Goal: Task Accomplishment & Management: Use online tool/utility

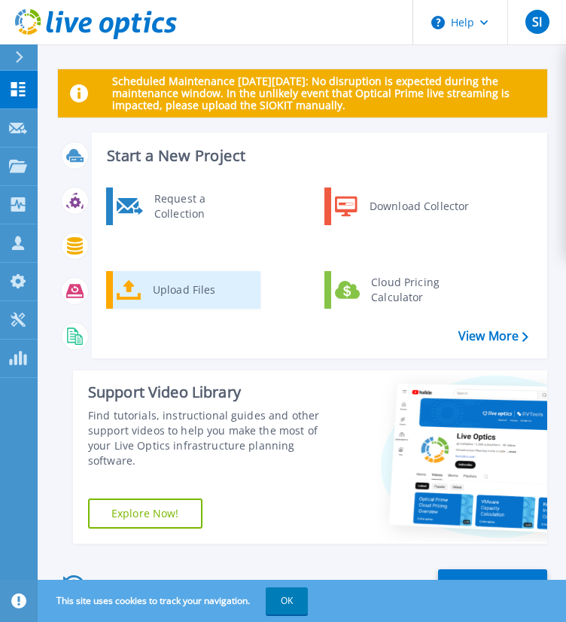
click at [175, 287] on div "Upload Files" at bounding box center [200, 290] width 111 height 30
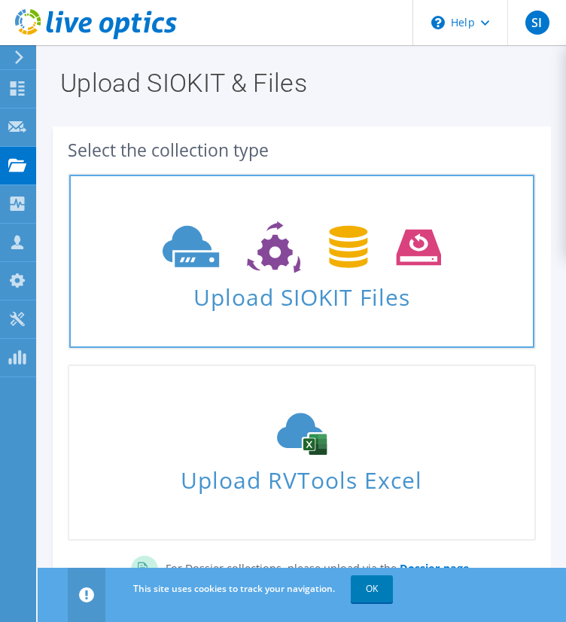
click at [346, 301] on span "Upload SIOKIT Files" at bounding box center [301, 292] width 465 height 32
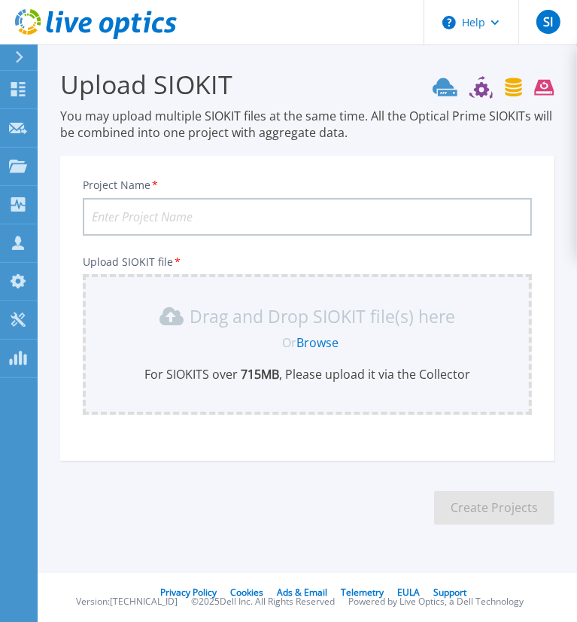
click at [224, 216] on input "Project Name *" at bounding box center [307, 217] width 449 height 38
type input "KSAM - PM2025-09-14"
click at [306, 336] on link "Browse" at bounding box center [318, 342] width 42 height 17
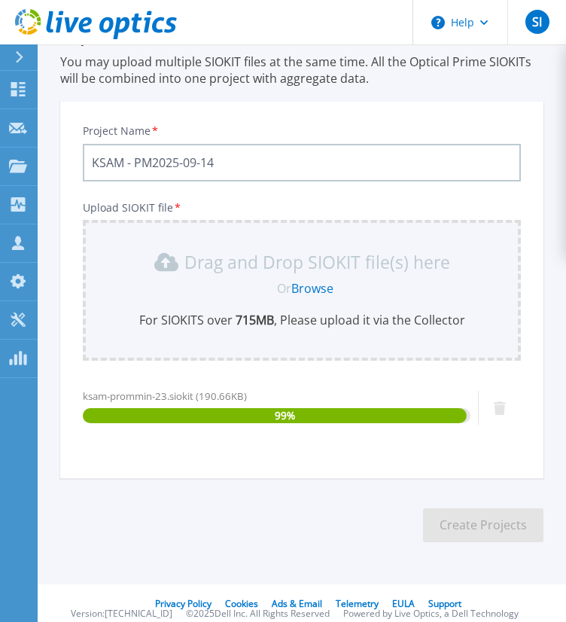
scroll to position [65, 0]
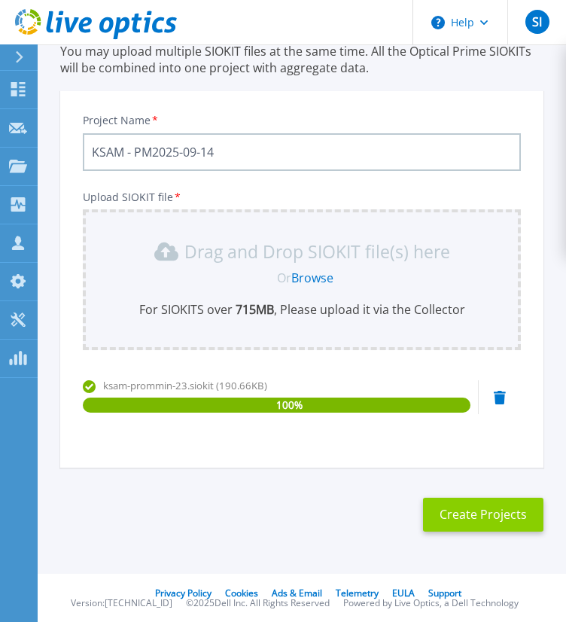
click at [464, 516] on button "Create Projects" at bounding box center [483, 515] width 120 height 34
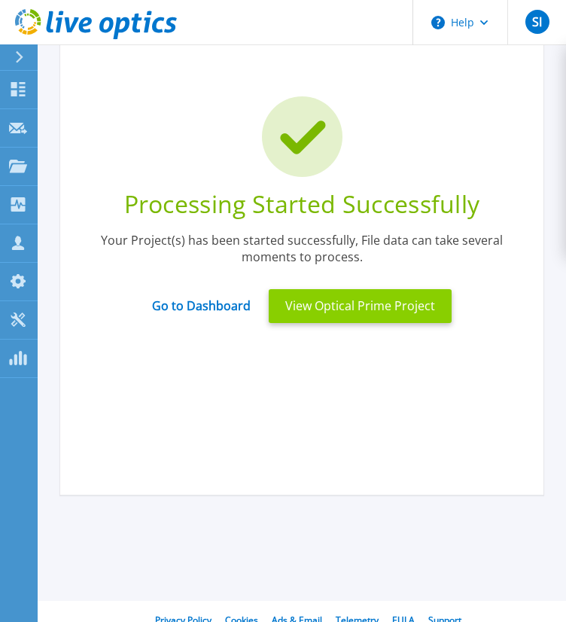
click at [333, 309] on button "View Optical Prime Project" at bounding box center [360, 306] width 183 height 34
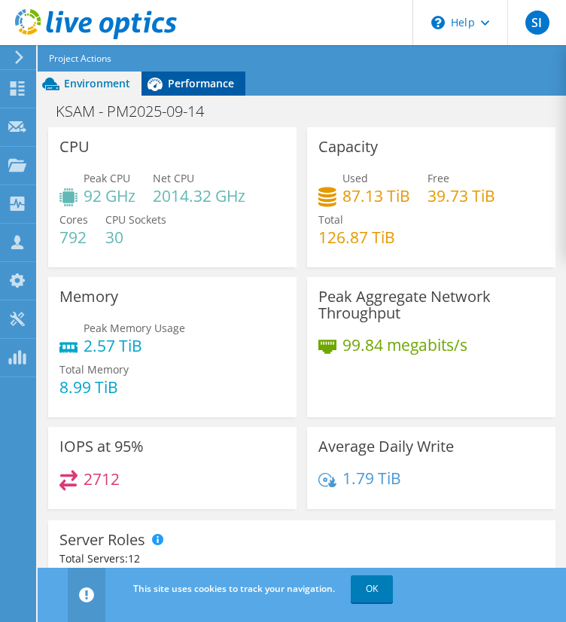
click at [203, 85] on span "Performance" at bounding box center [201, 83] width 66 height 14
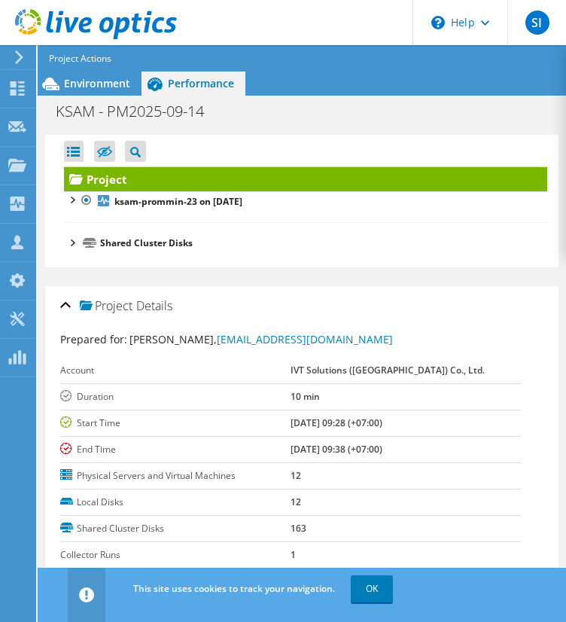
scroll to position [60, 0]
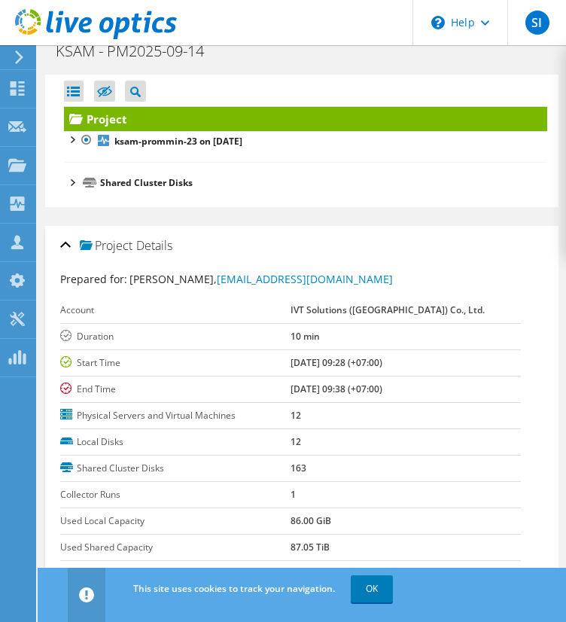
click at [76, 179] on div at bounding box center [71, 181] width 15 height 15
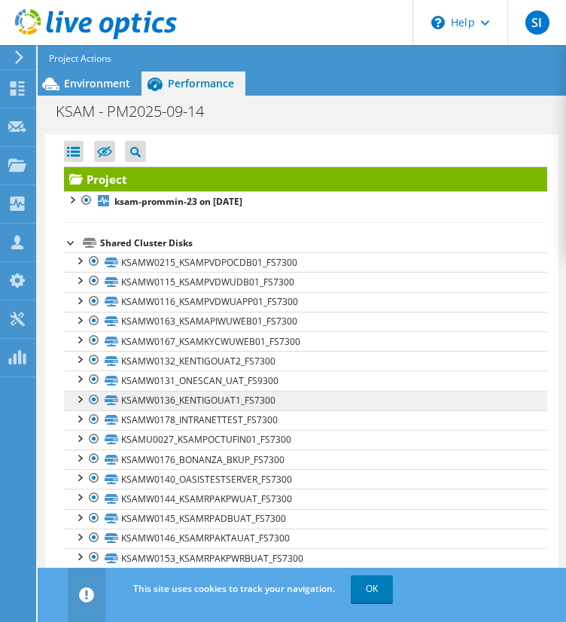
scroll to position [2, 0]
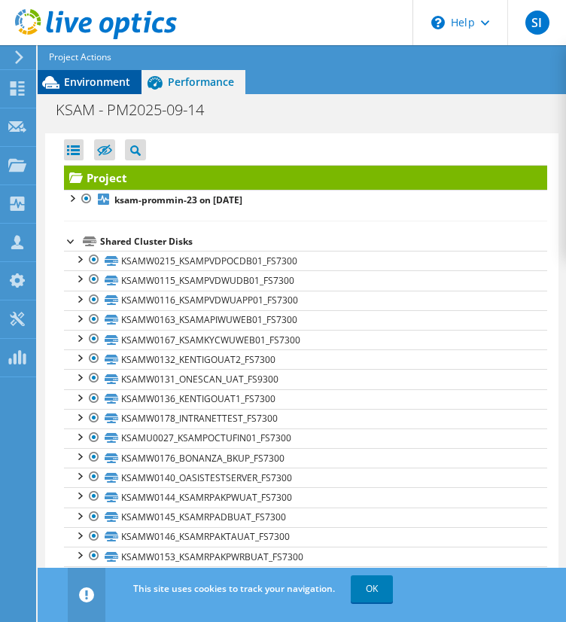
click at [108, 75] on span "Environment" at bounding box center [97, 82] width 66 height 14
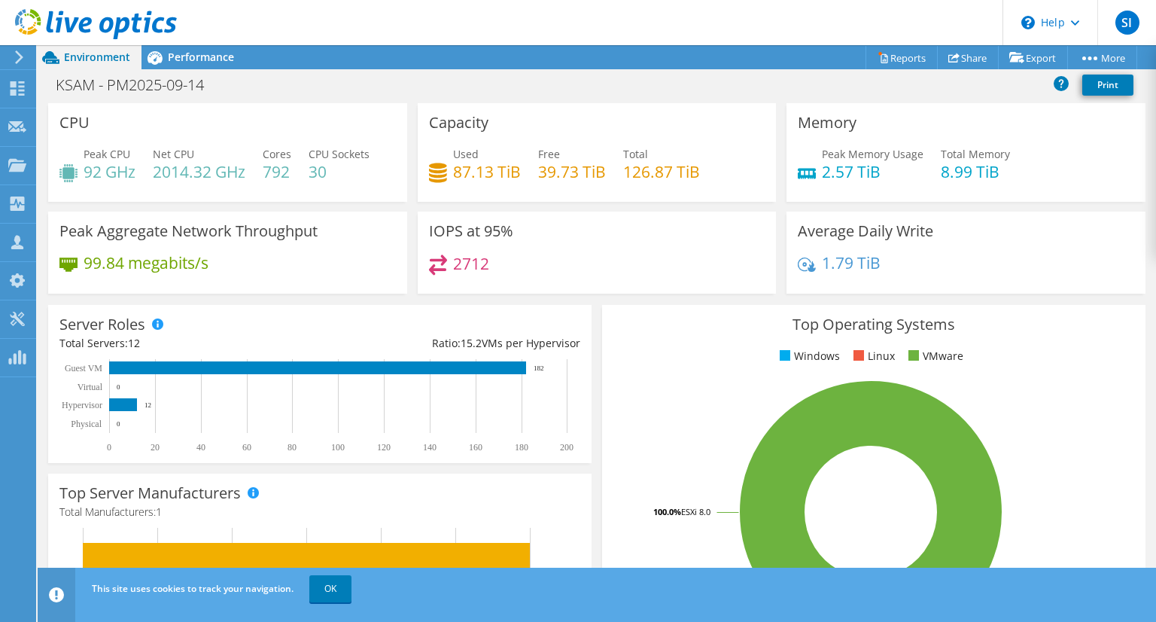
scroll to position [497, 0]
click at [565, 56] on link "Reports" at bounding box center [902, 57] width 72 height 23
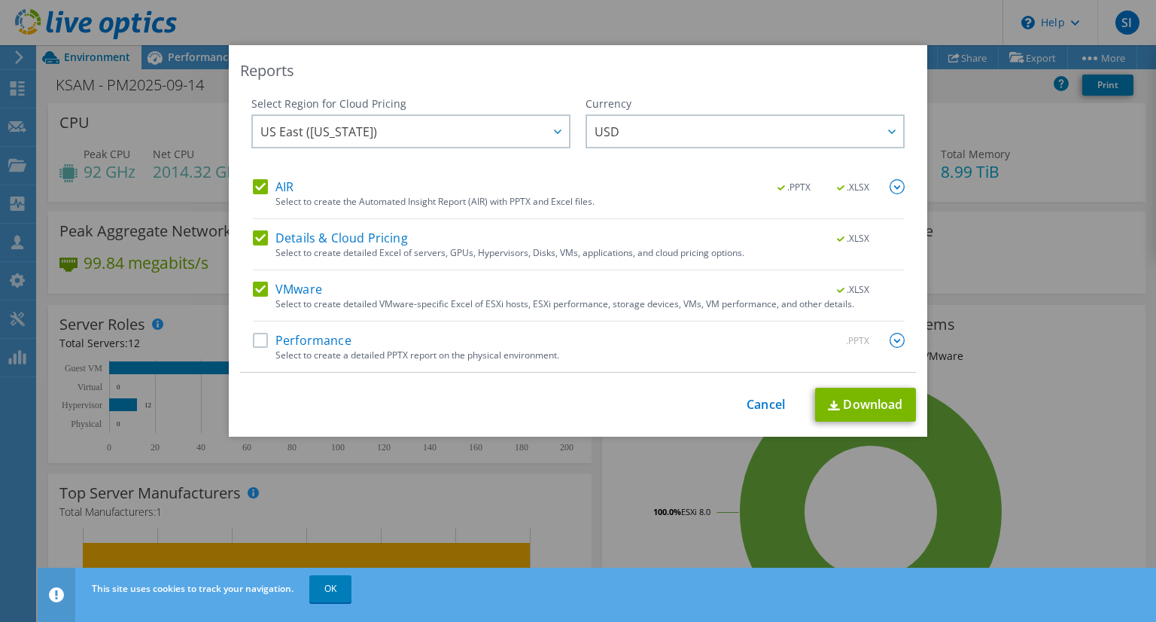
click at [259, 187] on label "AIR" at bounding box center [273, 186] width 41 height 15
click at [0, 0] on input "AIR" at bounding box center [0, 0] width 0 height 0
click at [254, 235] on label "Details & Cloud Pricing" at bounding box center [330, 237] width 155 height 15
click at [0, 0] on input "Details & Cloud Pricing" at bounding box center [0, 0] width 0 height 0
click at [259, 287] on label "VMware" at bounding box center [287, 289] width 69 height 15
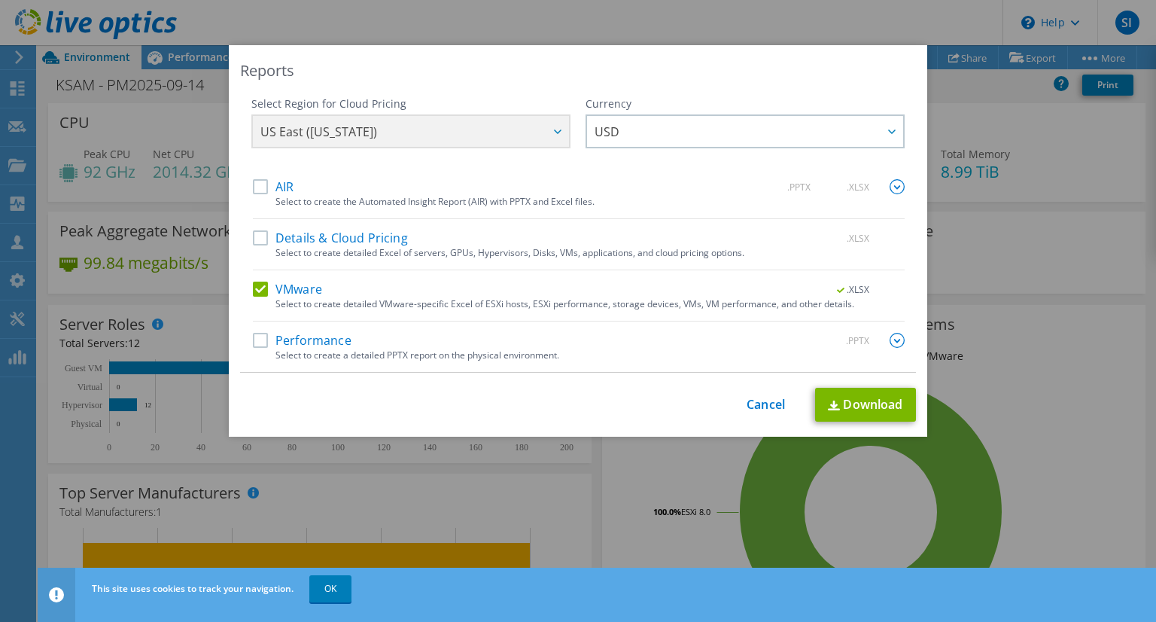
click at [0, 0] on input "VMware" at bounding box center [0, 0] width 0 height 0
click at [253, 331] on div "AIR .PPTX .XLSX Select to create the Automated Insight Report (AIR) with PPTX a…" at bounding box center [579, 275] width 652 height 193
click at [256, 343] on label "Performance" at bounding box center [302, 340] width 99 height 15
click at [0, 0] on input "Performance" at bounding box center [0, 0] width 0 height 0
click at [565, 344] on img at bounding box center [897, 340] width 15 height 15
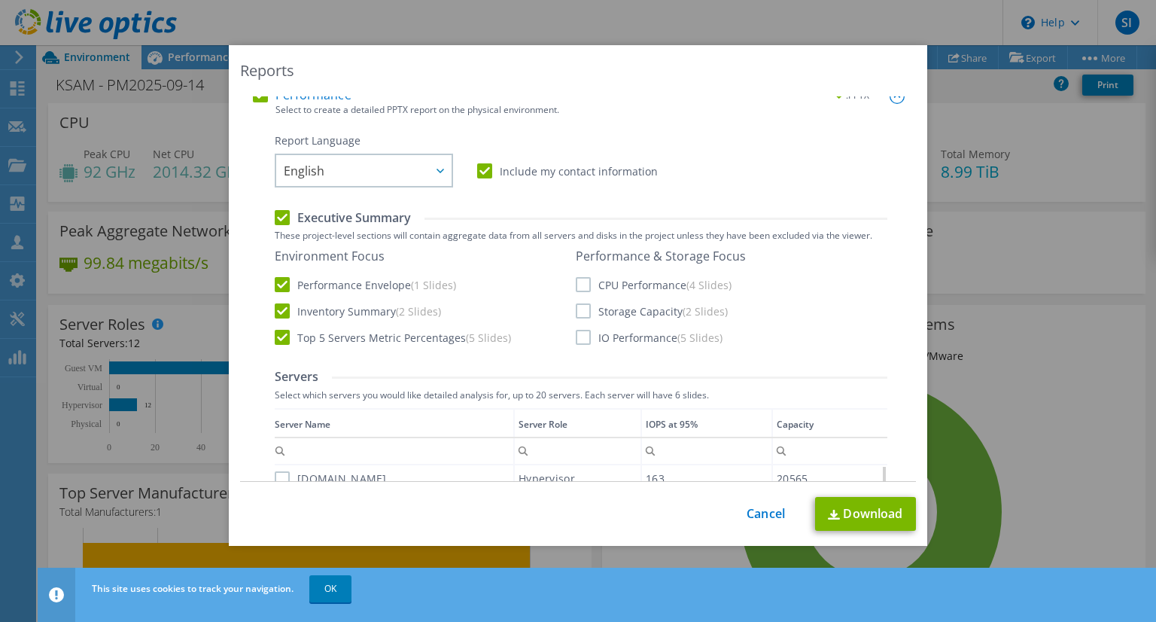
scroll to position [271, 0]
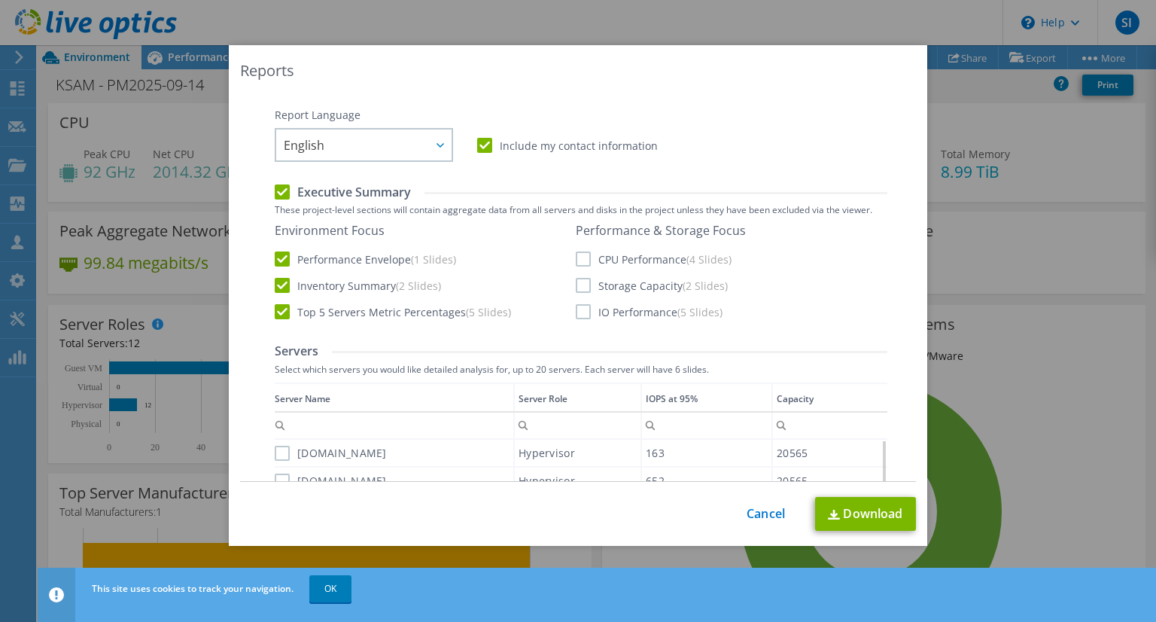
click at [565, 259] on label "CPU Performance (4 Slides)" at bounding box center [654, 258] width 156 height 15
click at [0, 0] on input "CPU Performance (4 Slides)" at bounding box center [0, 0] width 0 height 0
click at [565, 281] on label "Storage Capacity (2 Slides)" at bounding box center [652, 285] width 152 height 15
click at [0, 0] on input "Storage Capacity (2 Slides)" at bounding box center [0, 0] width 0 height 0
click at [565, 312] on label "IO Performance (5 Slides)" at bounding box center [649, 311] width 147 height 15
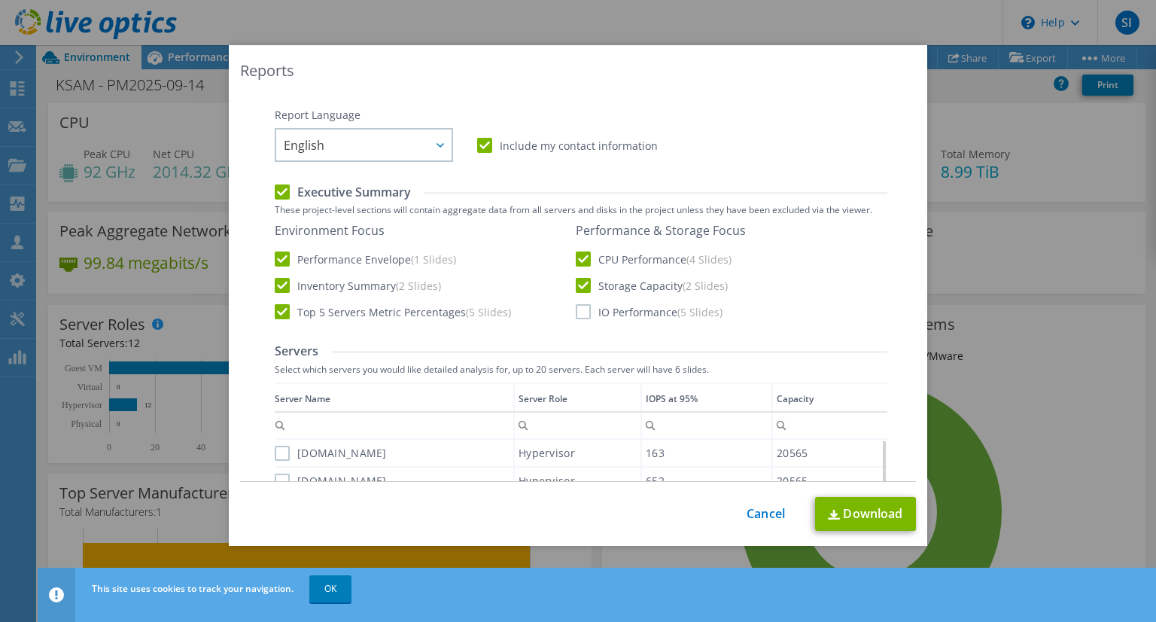
click at [0, 0] on input "IO Performance (5 Slides)" at bounding box center [0, 0] width 0 height 0
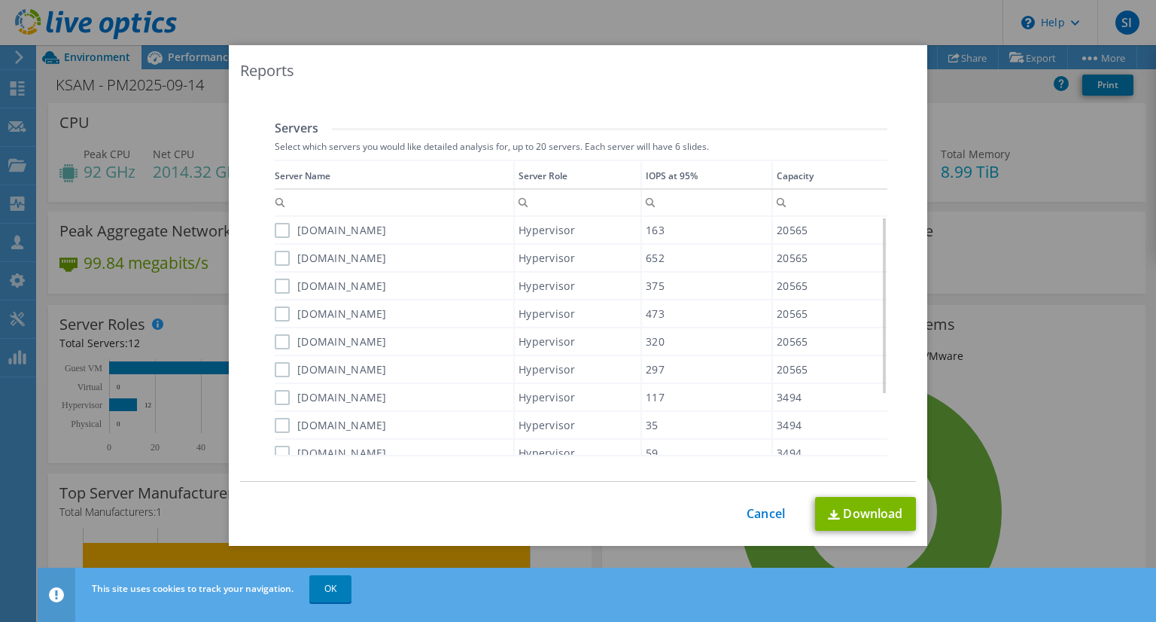
scroll to position [495, 0]
click at [277, 224] on label "[DOMAIN_NAME]" at bounding box center [331, 228] width 112 height 15
click at [0, 0] on input "[DOMAIN_NAME]" at bounding box center [0, 0] width 0 height 0
click at [279, 254] on label "[DOMAIN_NAME]" at bounding box center [331, 256] width 112 height 15
click at [0, 0] on input "[DOMAIN_NAME]" at bounding box center [0, 0] width 0 height 0
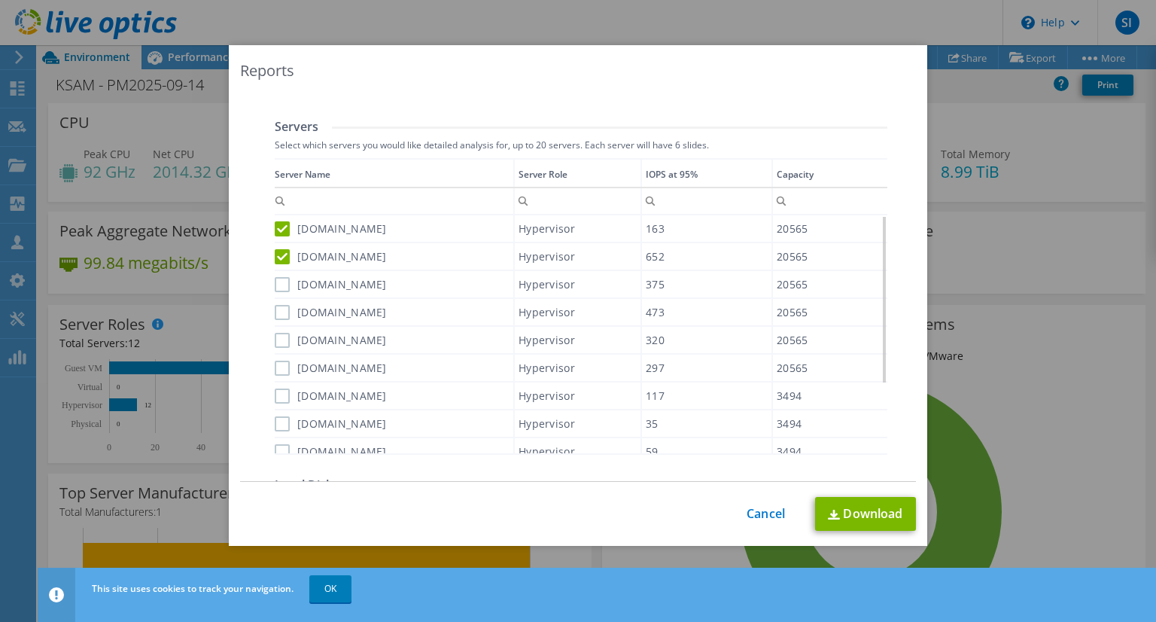
click at [279, 284] on label "[DOMAIN_NAME]" at bounding box center [331, 284] width 112 height 15
click at [0, 0] on input "[DOMAIN_NAME]" at bounding box center [0, 0] width 0 height 0
